Goal: Task Accomplishment & Management: Complete application form

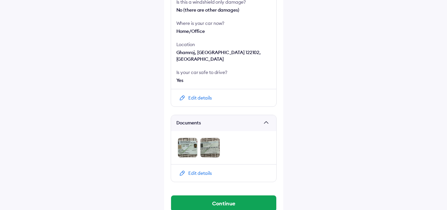
scroll to position [295, 0]
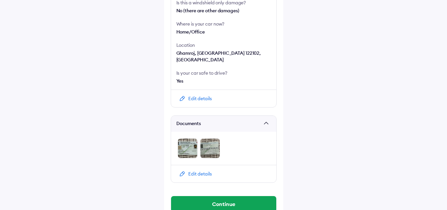
click at [188, 95] on div "Edit details" at bounding box center [200, 98] width 24 height 7
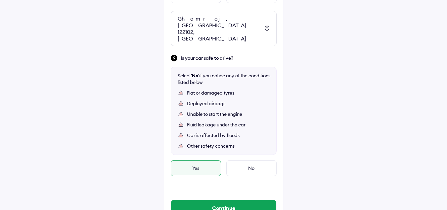
scroll to position [400, 0]
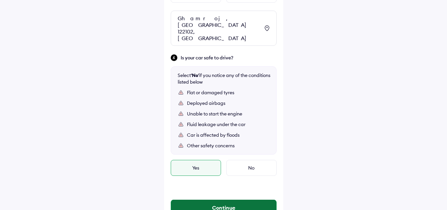
click at [224, 199] on button "Continue" at bounding box center [223, 207] width 105 height 16
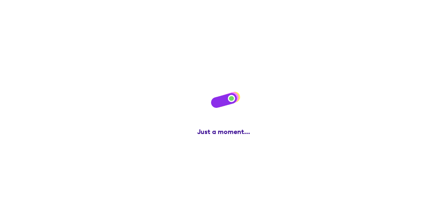
scroll to position [0, 0]
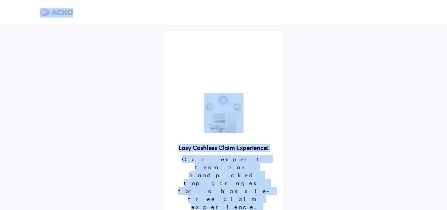
scroll to position [8, 0]
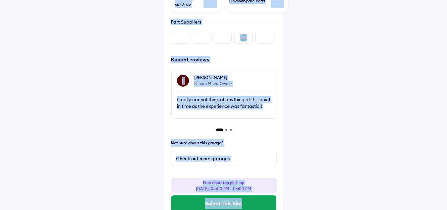
scroll to position [287, 0]
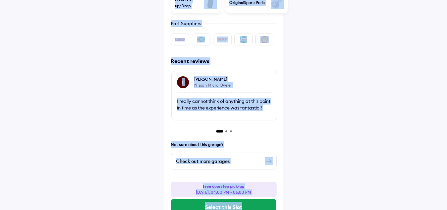
click at [272, 157] on img at bounding box center [269, 161] width 8 height 8
click at [268, 157] on img at bounding box center [269, 161] width 8 height 8
click at [270, 157] on img at bounding box center [269, 161] width 8 height 8
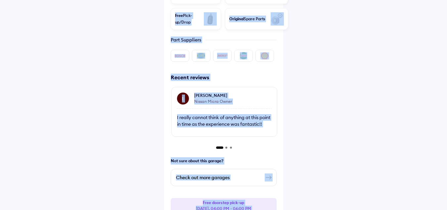
scroll to position [256, 0]
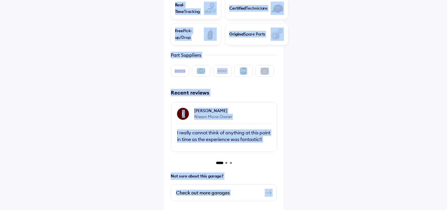
click at [268, 188] on img at bounding box center [269, 192] width 8 height 8
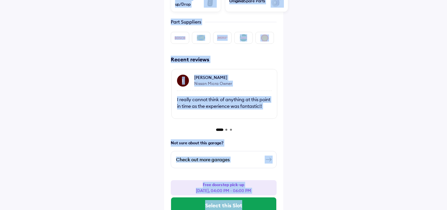
scroll to position [287, 0]
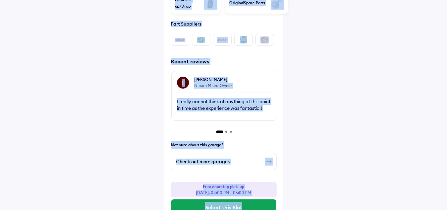
click at [268, 157] on img at bounding box center [269, 161] width 8 height 8
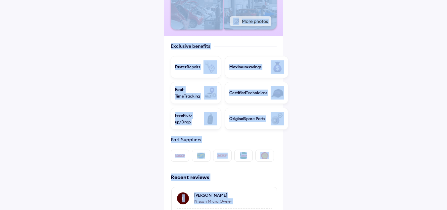
scroll to position [289, 0]
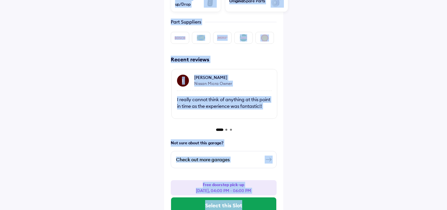
click at [269, 155] on img at bounding box center [269, 159] width 8 height 8
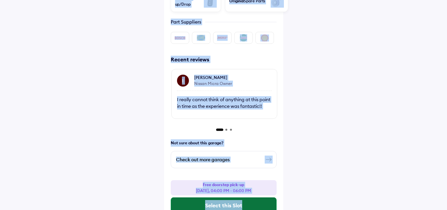
click at [235, 197] on button "Select this Slot" at bounding box center [223, 205] width 105 height 16
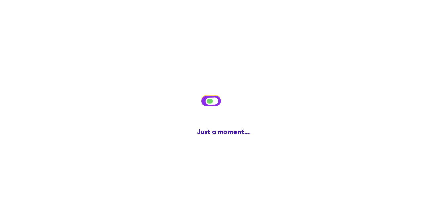
scroll to position [0, 0]
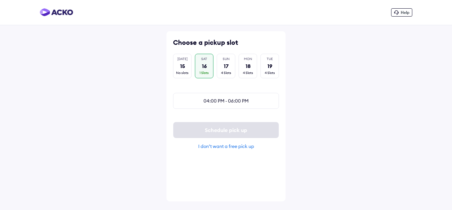
click at [234, 149] on div "I don’t want a free pick up" at bounding box center [226, 146] width 106 height 6
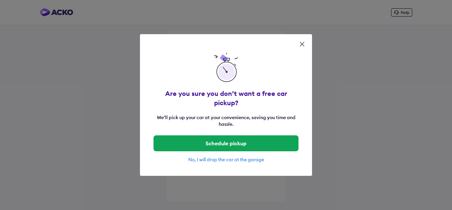
click at [235, 156] on div "No, I will drop the car at the garage" at bounding box center [226, 159] width 146 height 6
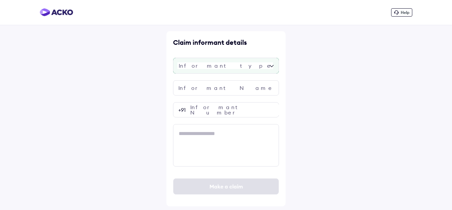
click at [232, 67] on div at bounding box center [226, 66] width 106 height 16
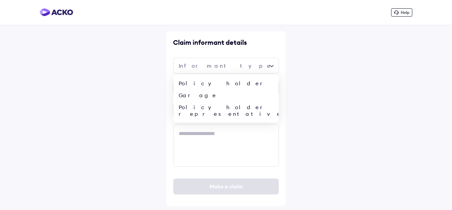
click at [223, 80] on div "Policy holder" at bounding box center [225, 83] width 105 height 12
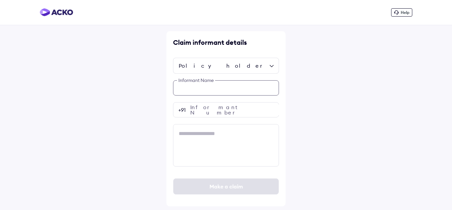
click at [222, 84] on input "text" at bounding box center [226, 87] width 106 height 15
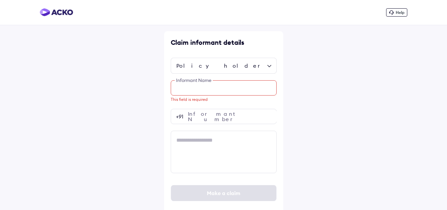
paste input "**********"
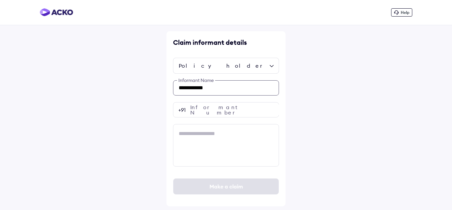
type input "**********"
drag, startPoint x: 212, startPoint y: 112, endPoint x: 208, endPoint y: 94, distance: 17.7
click at [212, 112] on input "number" at bounding box center [226, 109] width 106 height 15
paste input "**********"
type input "**********"
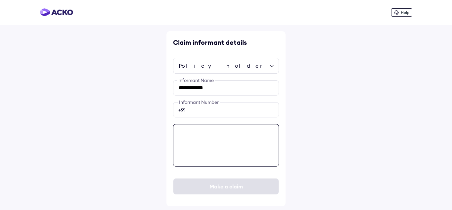
click at [222, 136] on textarea at bounding box center [226, 145] width 106 height 42
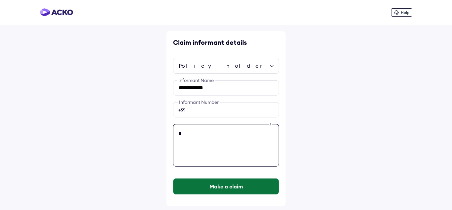
type textarea "*"
click at [220, 193] on button "Make a claim" at bounding box center [225, 186] width 105 height 16
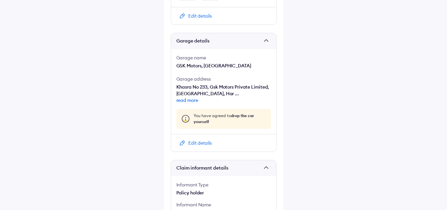
scroll to position [532, 0]
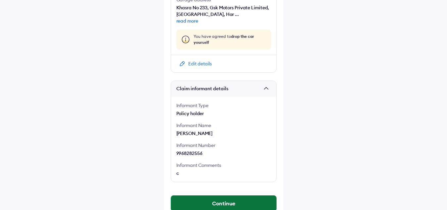
click at [206, 195] on button "Continue" at bounding box center [223, 203] width 105 height 16
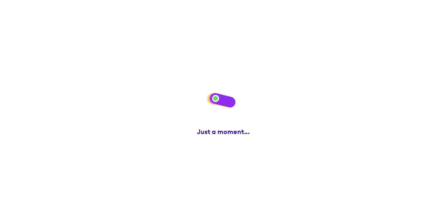
scroll to position [0, 0]
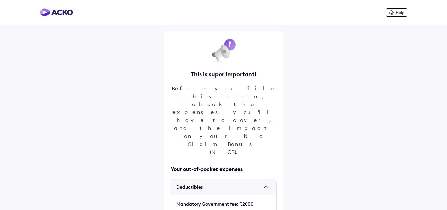
scroll to position [21, 0]
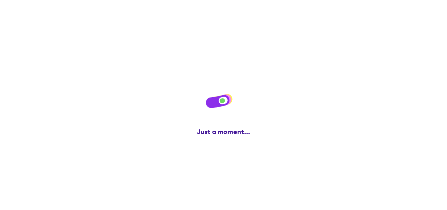
scroll to position [0, 0]
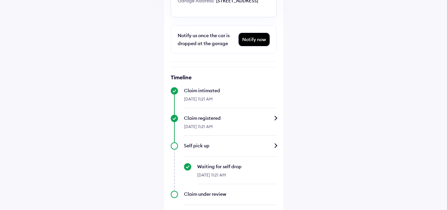
scroll to position [115, 0]
